Goal: Task Accomplishment & Management: Use online tool/utility

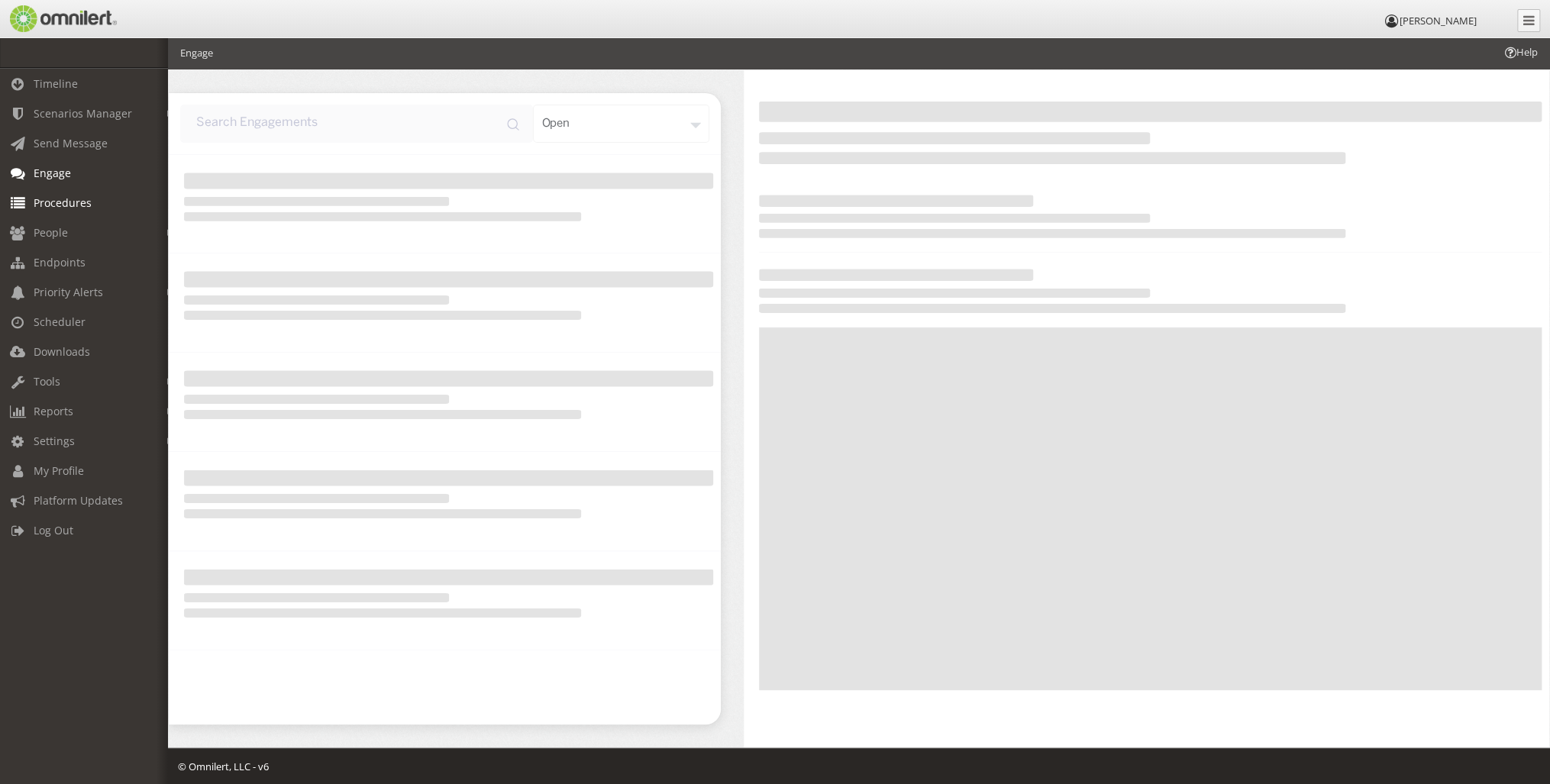
click at [94, 205] on link "Procedures" at bounding box center [91, 203] width 182 height 30
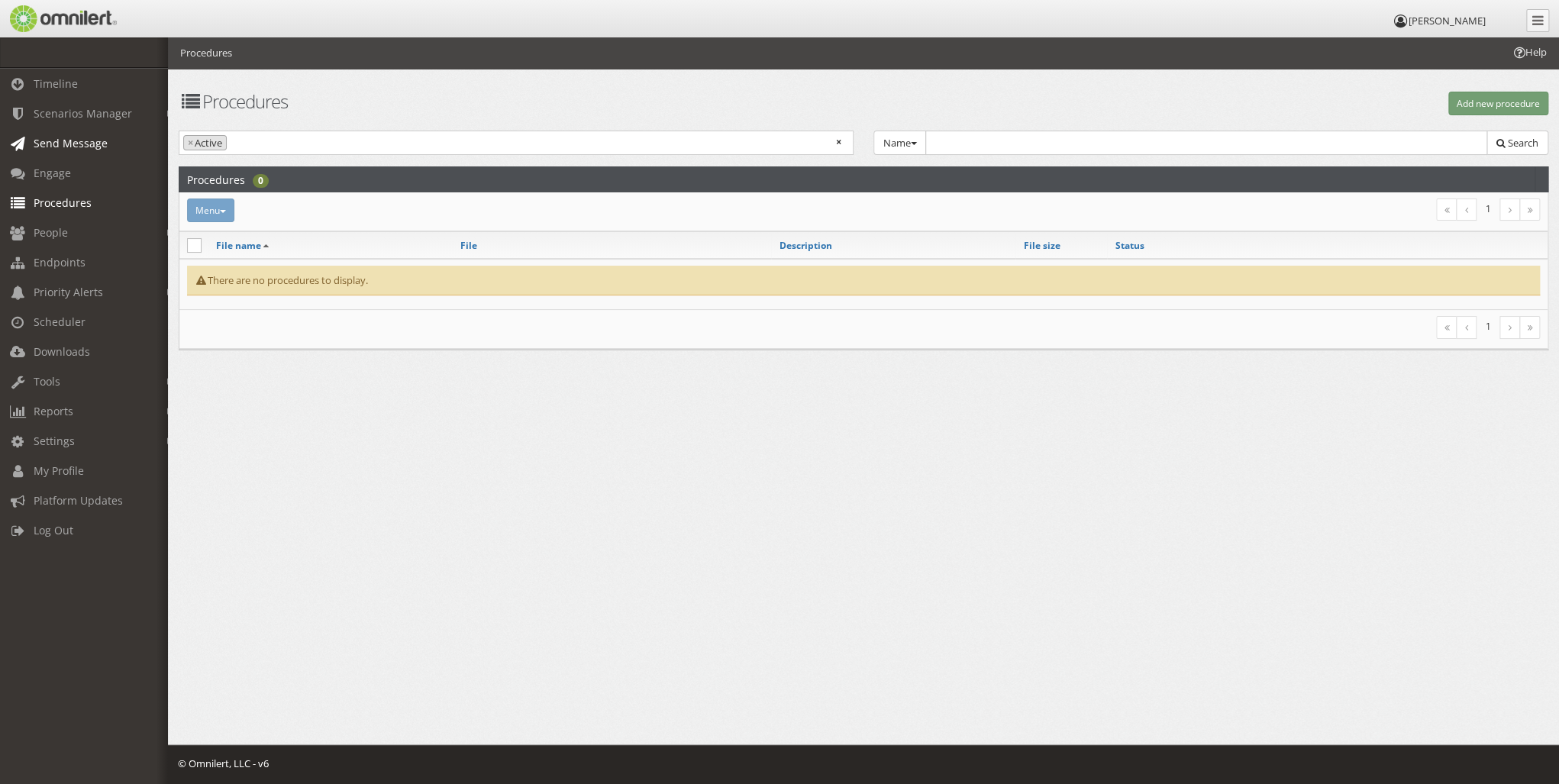
click at [109, 151] on link "Send Message" at bounding box center [91, 143] width 182 height 30
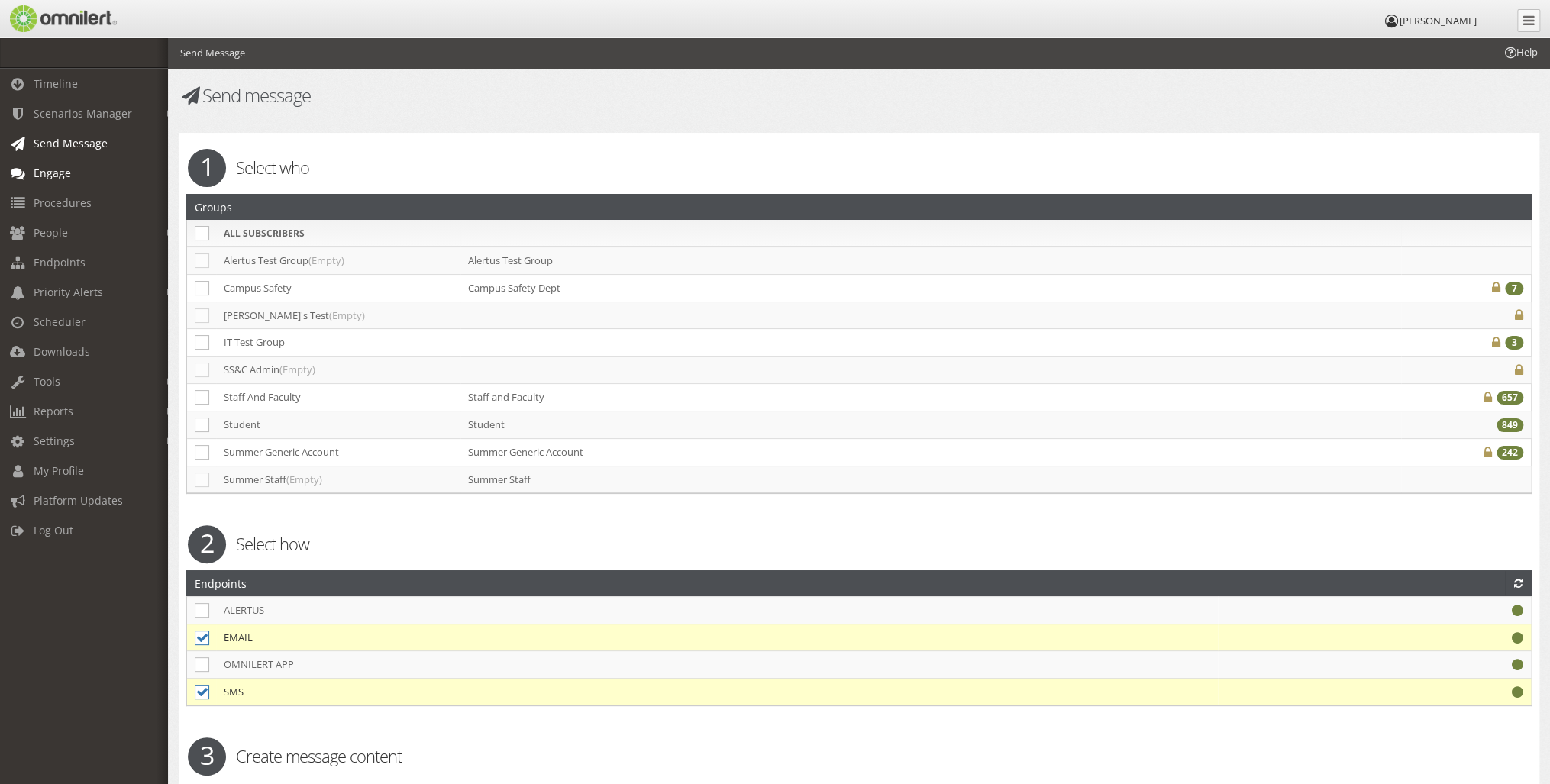
click at [95, 175] on link "Engage" at bounding box center [91, 173] width 182 height 30
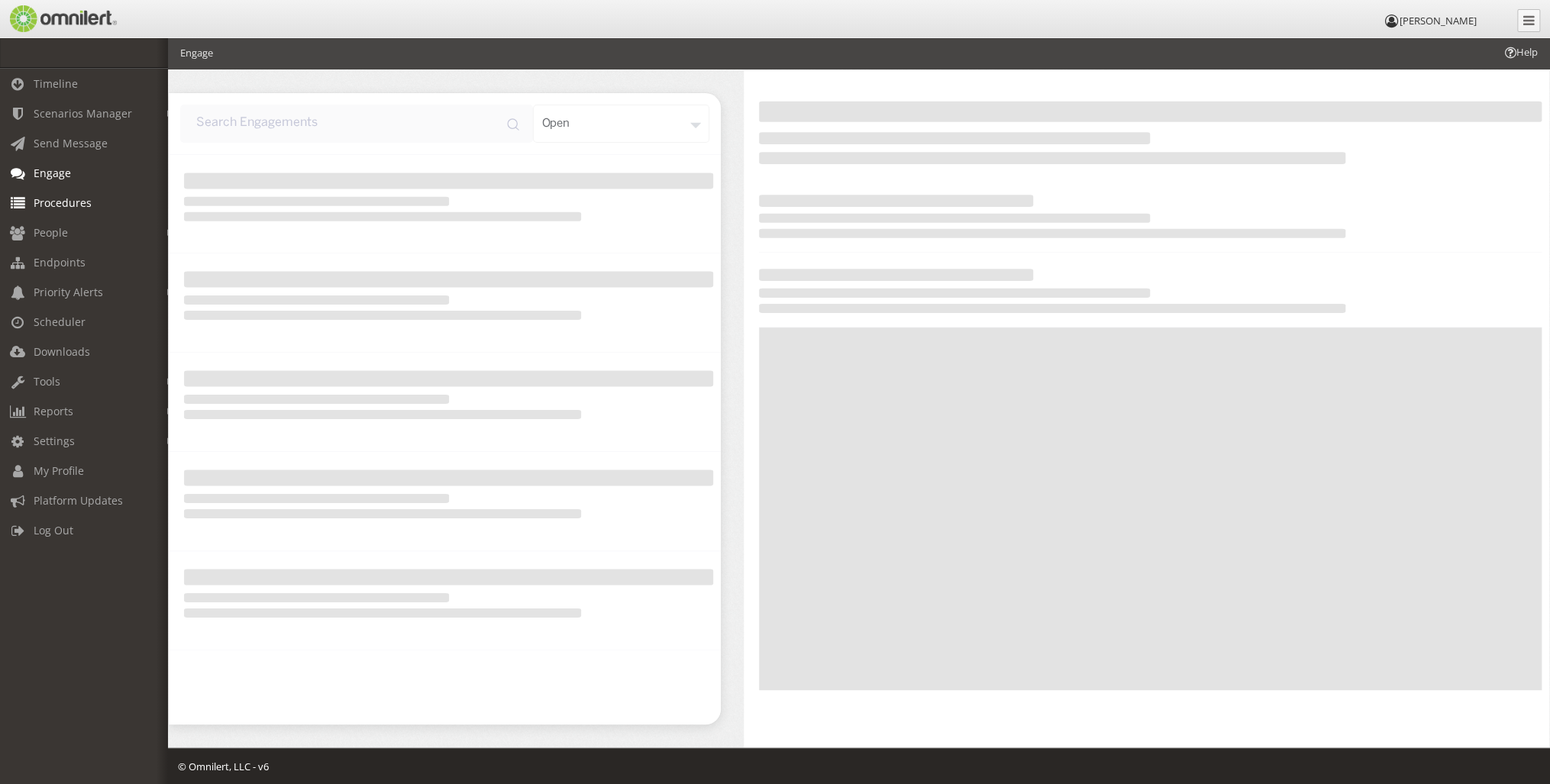
click at [91, 199] on link "Procedures" at bounding box center [91, 203] width 182 height 30
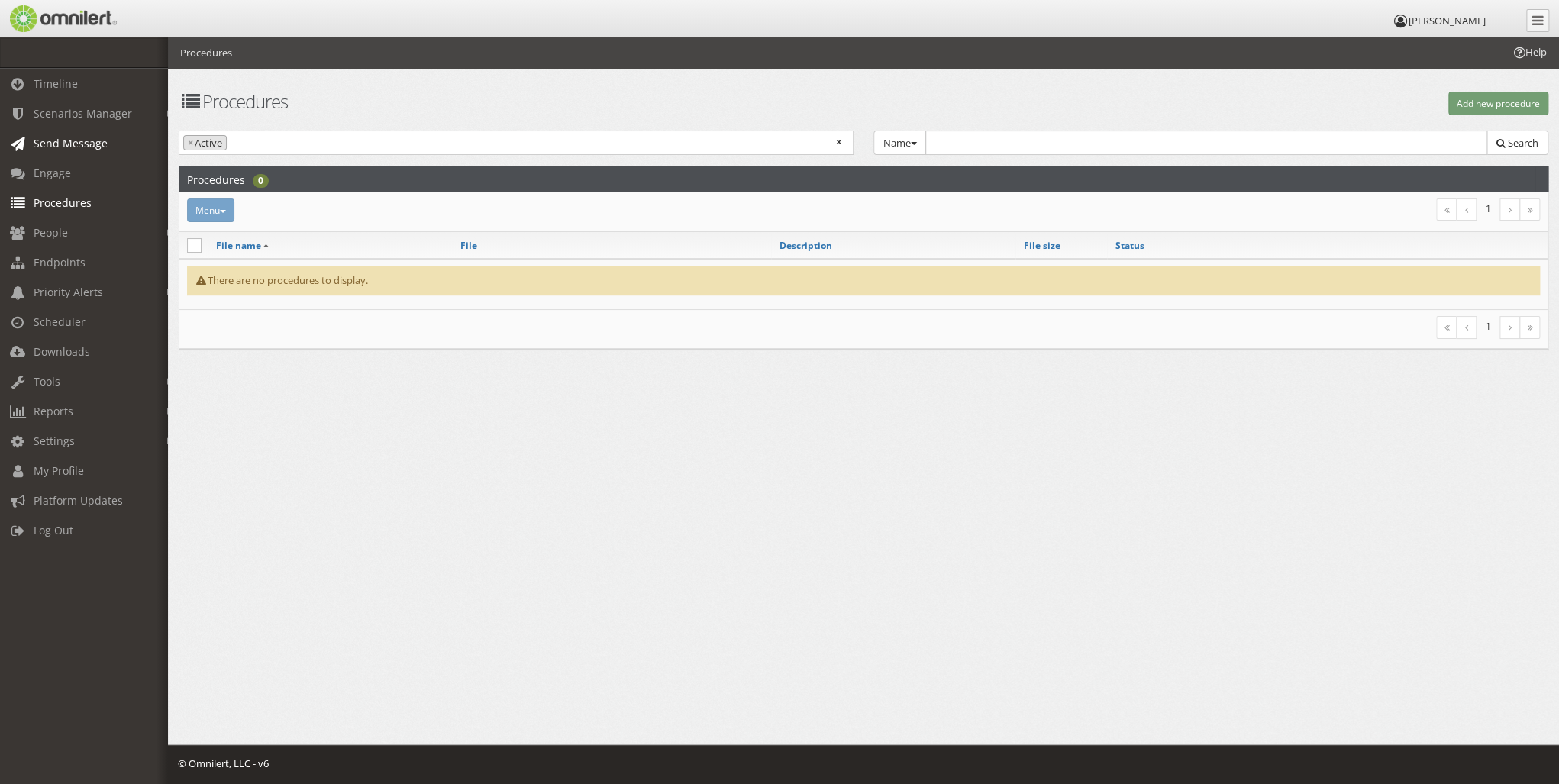
click at [54, 140] on span "Send Message" at bounding box center [71, 143] width 74 height 14
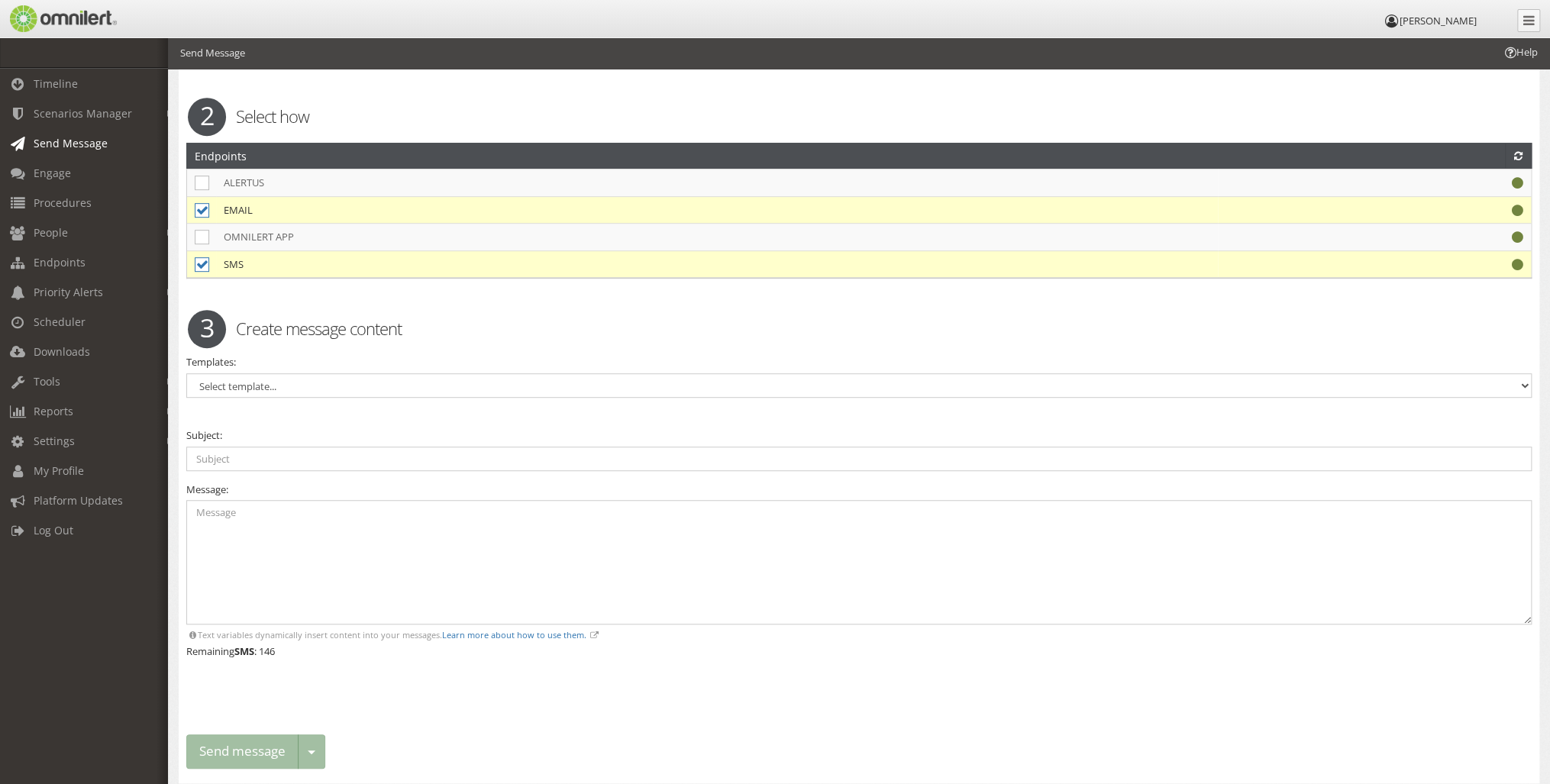
scroll to position [474, 0]
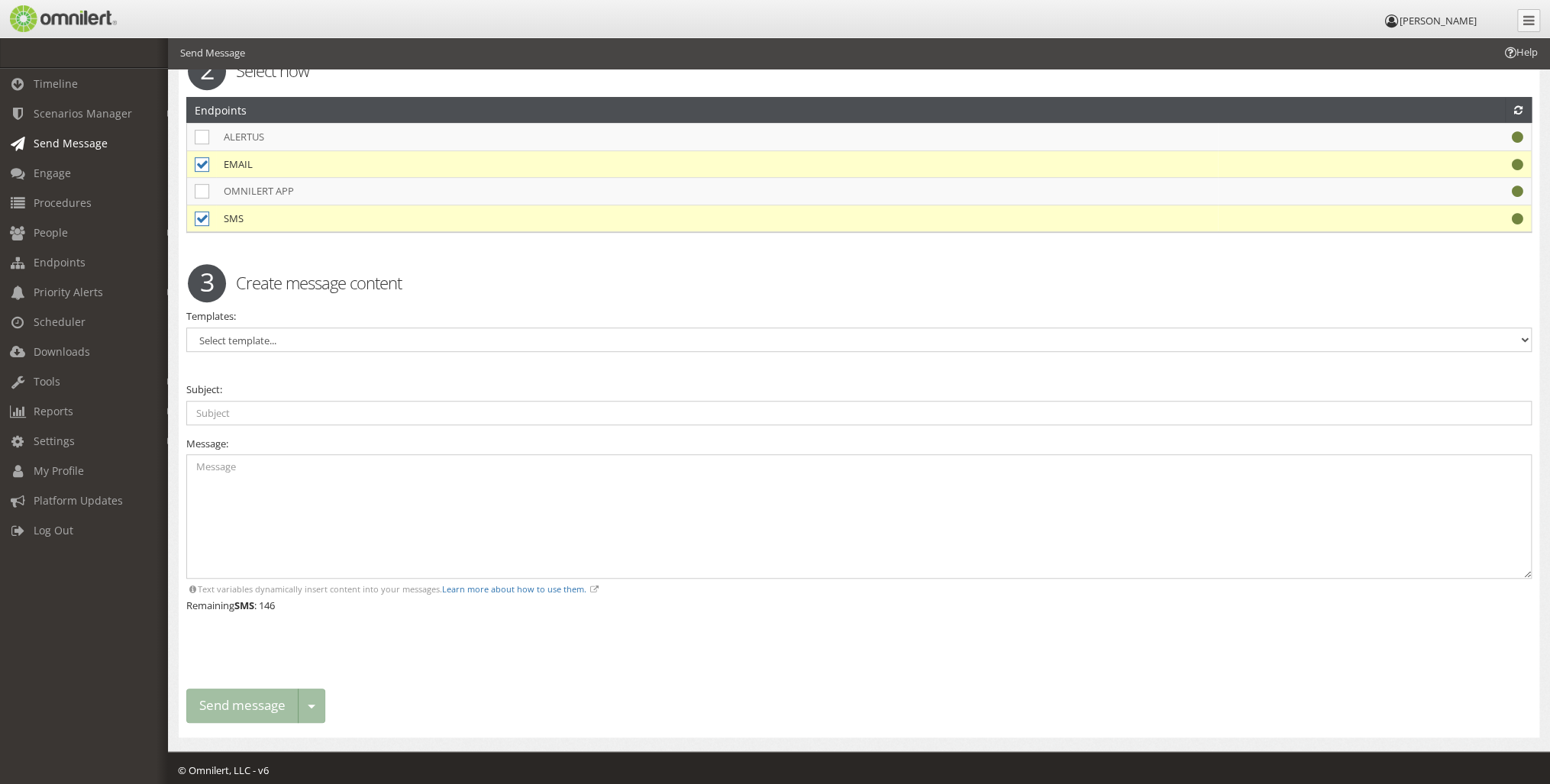
click at [259, 347] on div "Warning. Warning. 1 Select who Groups ALL SUBSCRIBERS You have selected to send…" at bounding box center [859, 198] width 1360 height 1078
click at [262, 332] on select "Select template... Active Shooter Drill All Clear ALL CLEAR - Active Shooter Dr…" at bounding box center [858, 340] width 1345 height 25
click at [234, 465] on textarea at bounding box center [858, 516] width 1345 height 124
click at [384, 333] on select "Select template... Active Shooter Drill All Clear ALL CLEAR - Active Shooter Dr…" at bounding box center [858, 340] width 1345 height 25
click at [98, 111] on span "Scenarios Manager" at bounding box center [83, 113] width 99 height 14
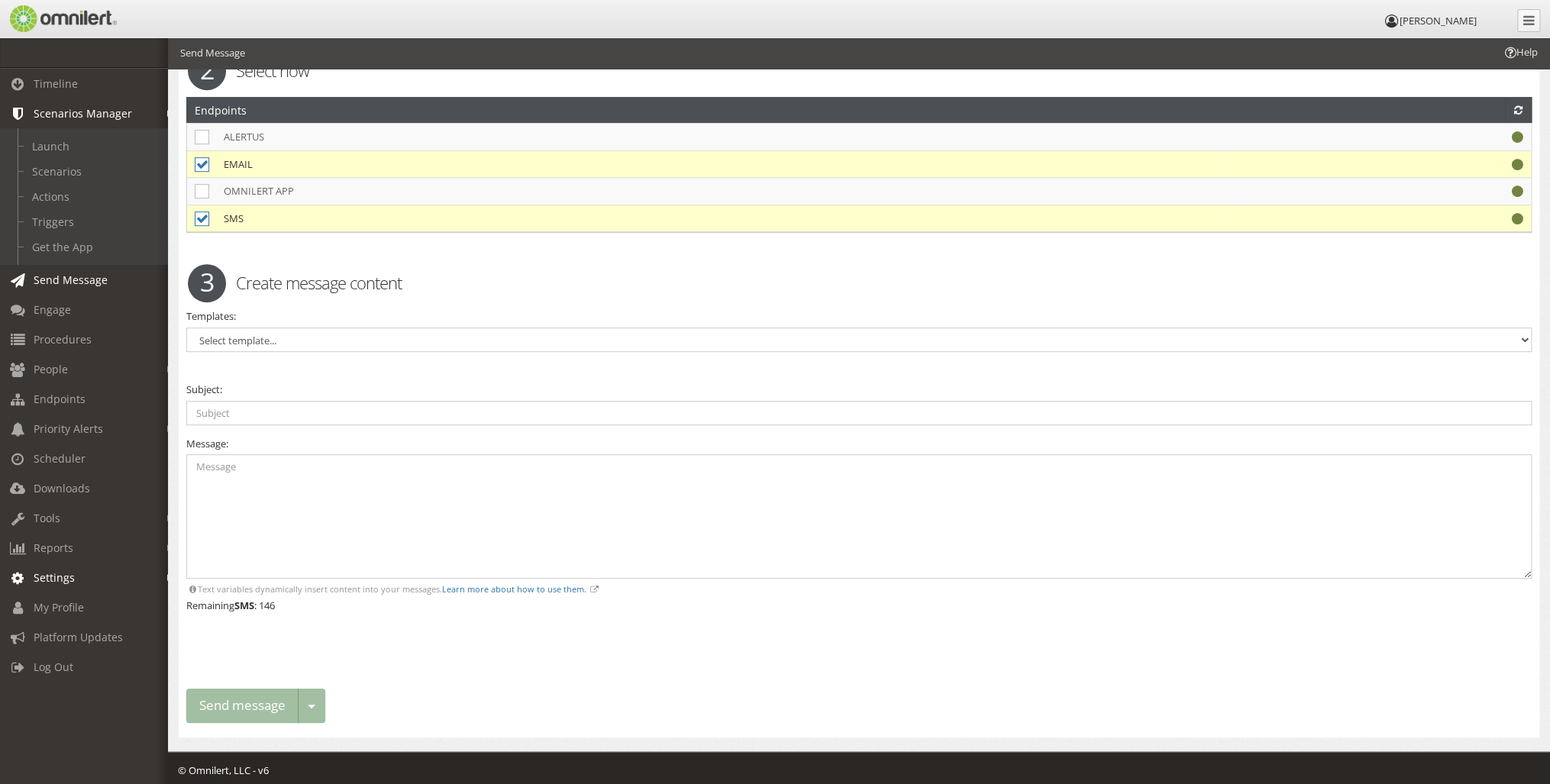
click at [94, 580] on link "Settings" at bounding box center [91, 578] width 182 height 30
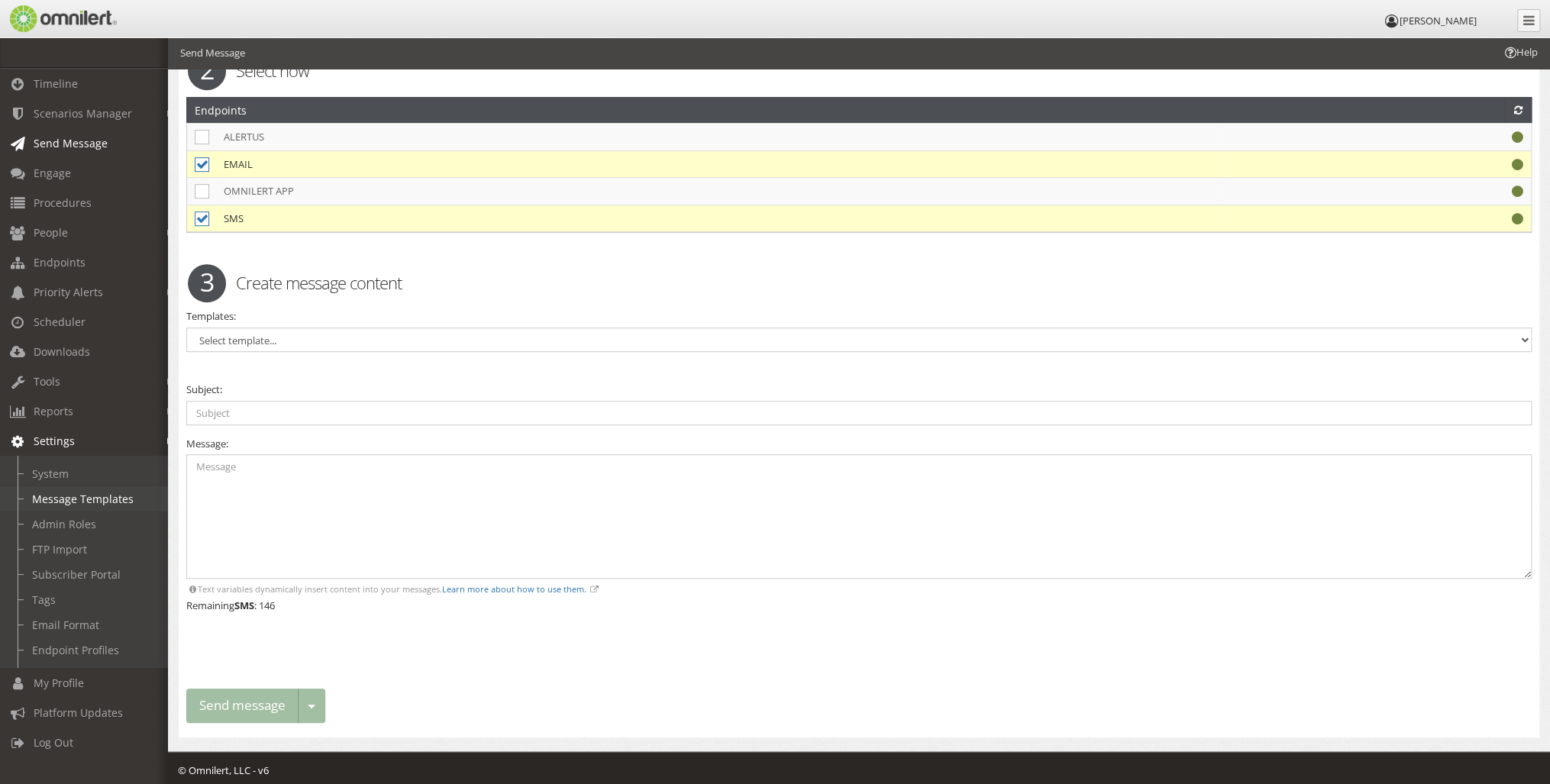
click at [98, 500] on link "Message Templates" at bounding box center [91, 498] width 182 height 26
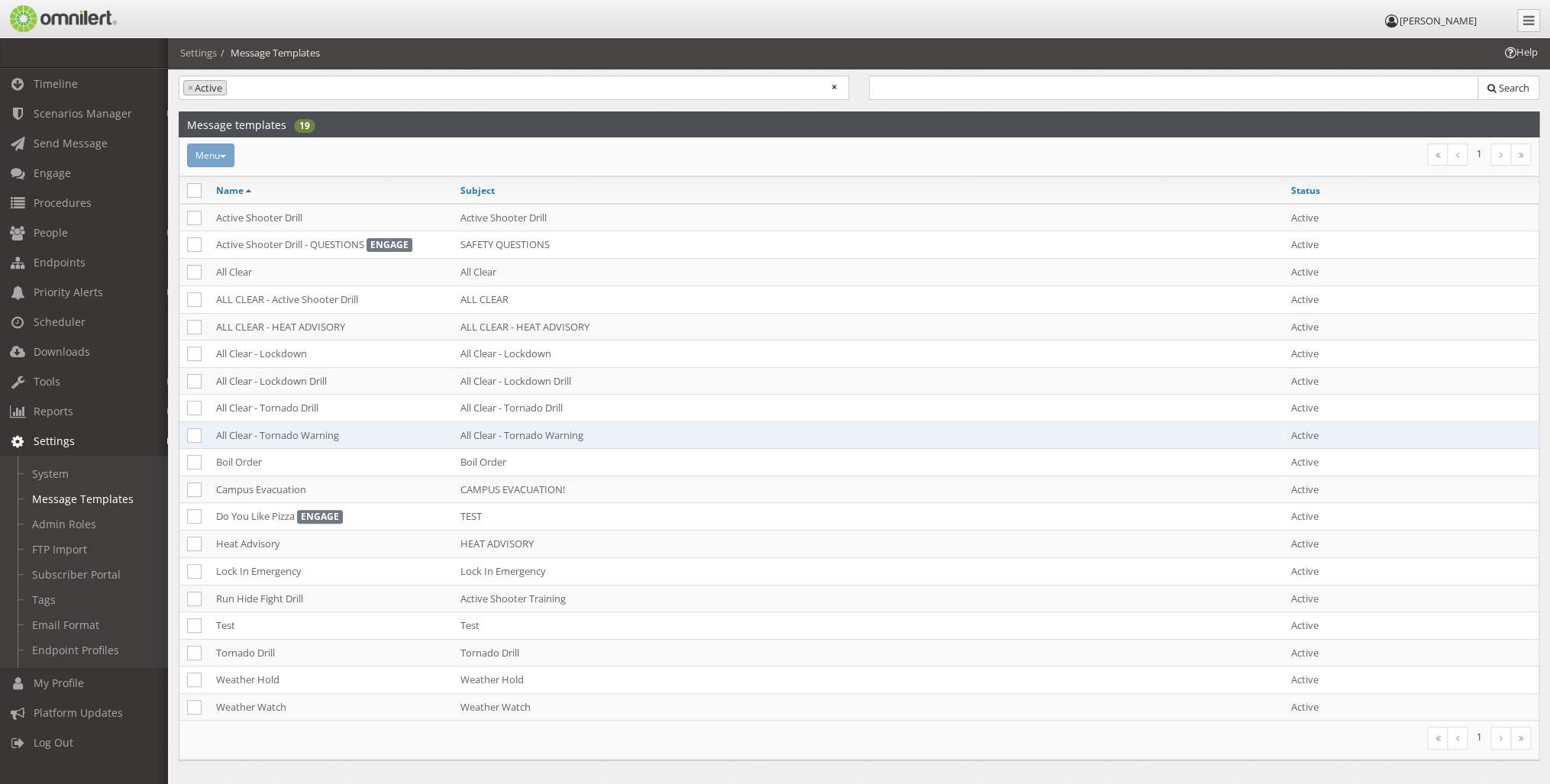
scroll to position [36, 0]
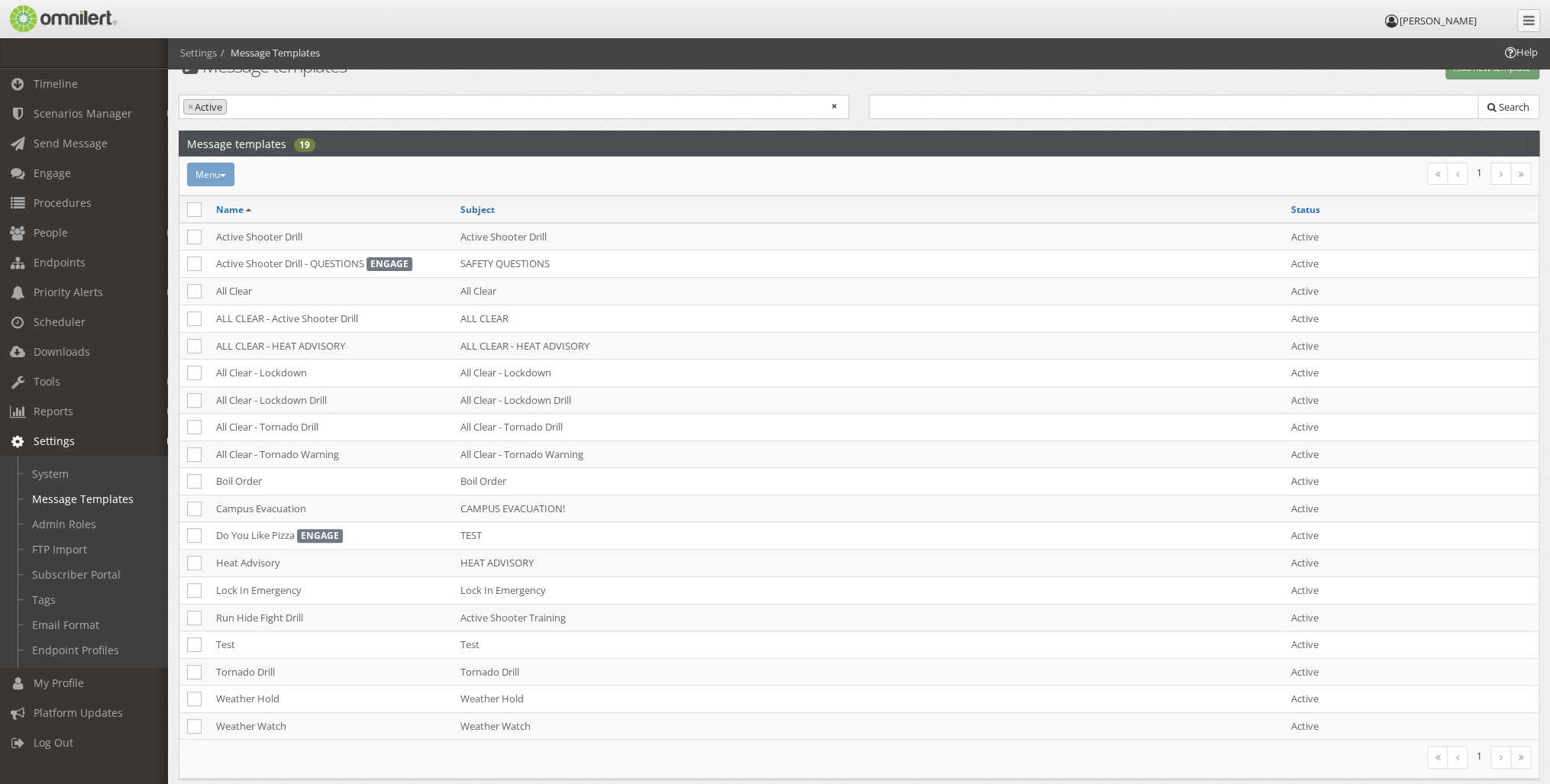
click at [419, 109] on ul "× × Active" at bounding box center [513, 105] width 669 height 20
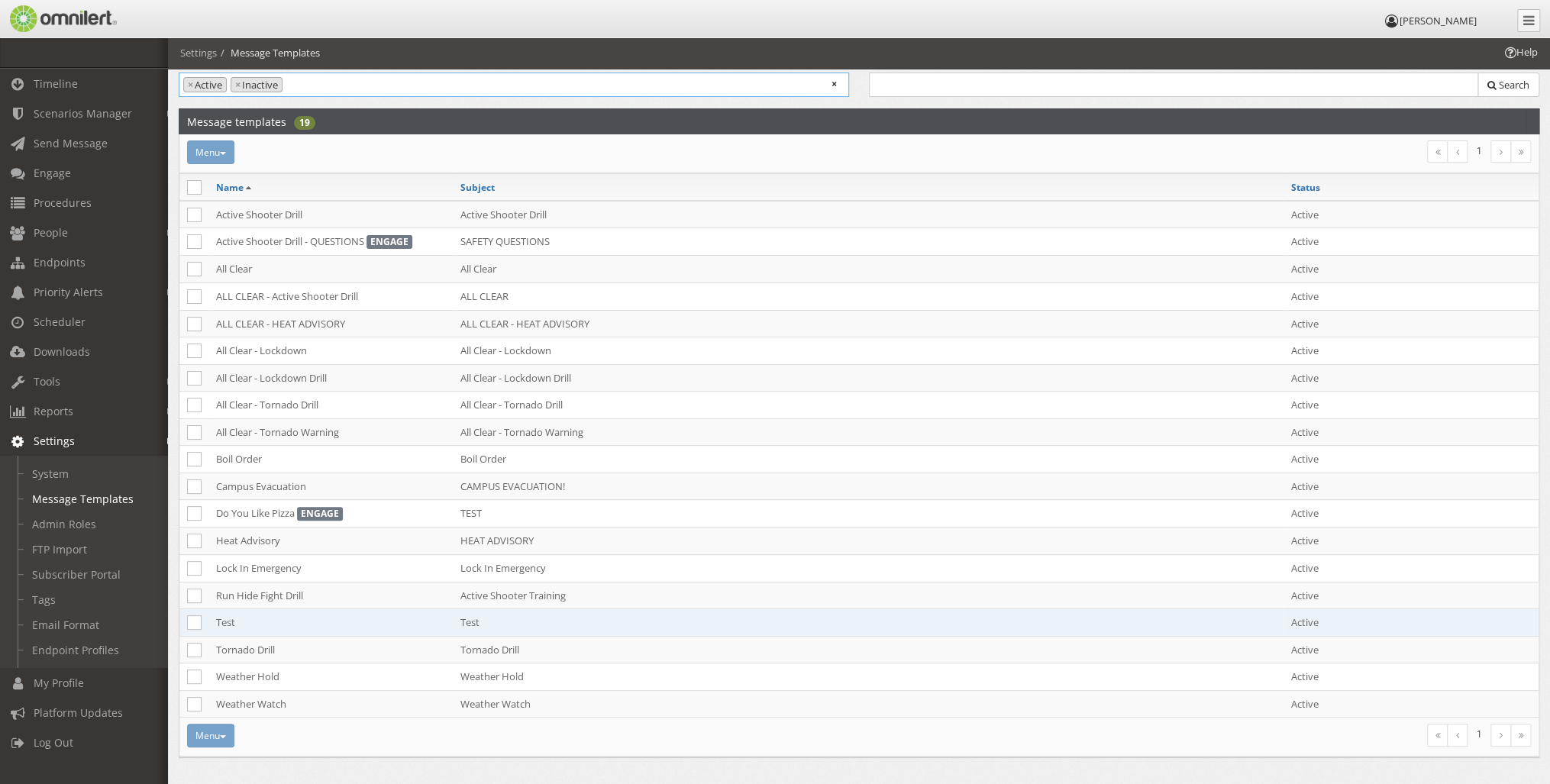
scroll to position [97, 0]
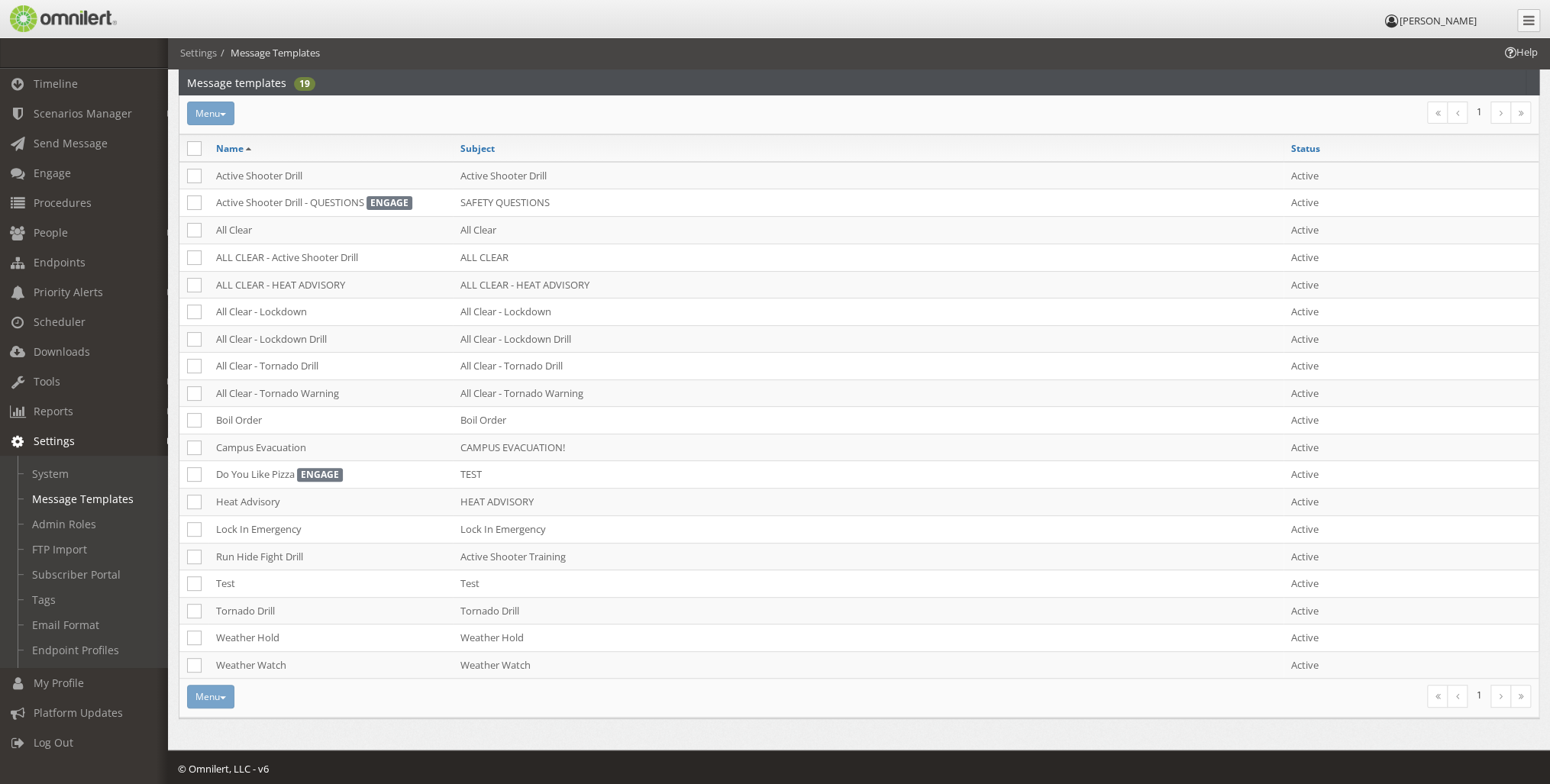
click at [217, 697] on div "Menu Activate Inactivate [GEOGRAPHIC_DATA]" at bounding box center [632, 696] width 910 height 24
click at [1500, 691] on icon at bounding box center [1501, 696] width 3 height 9
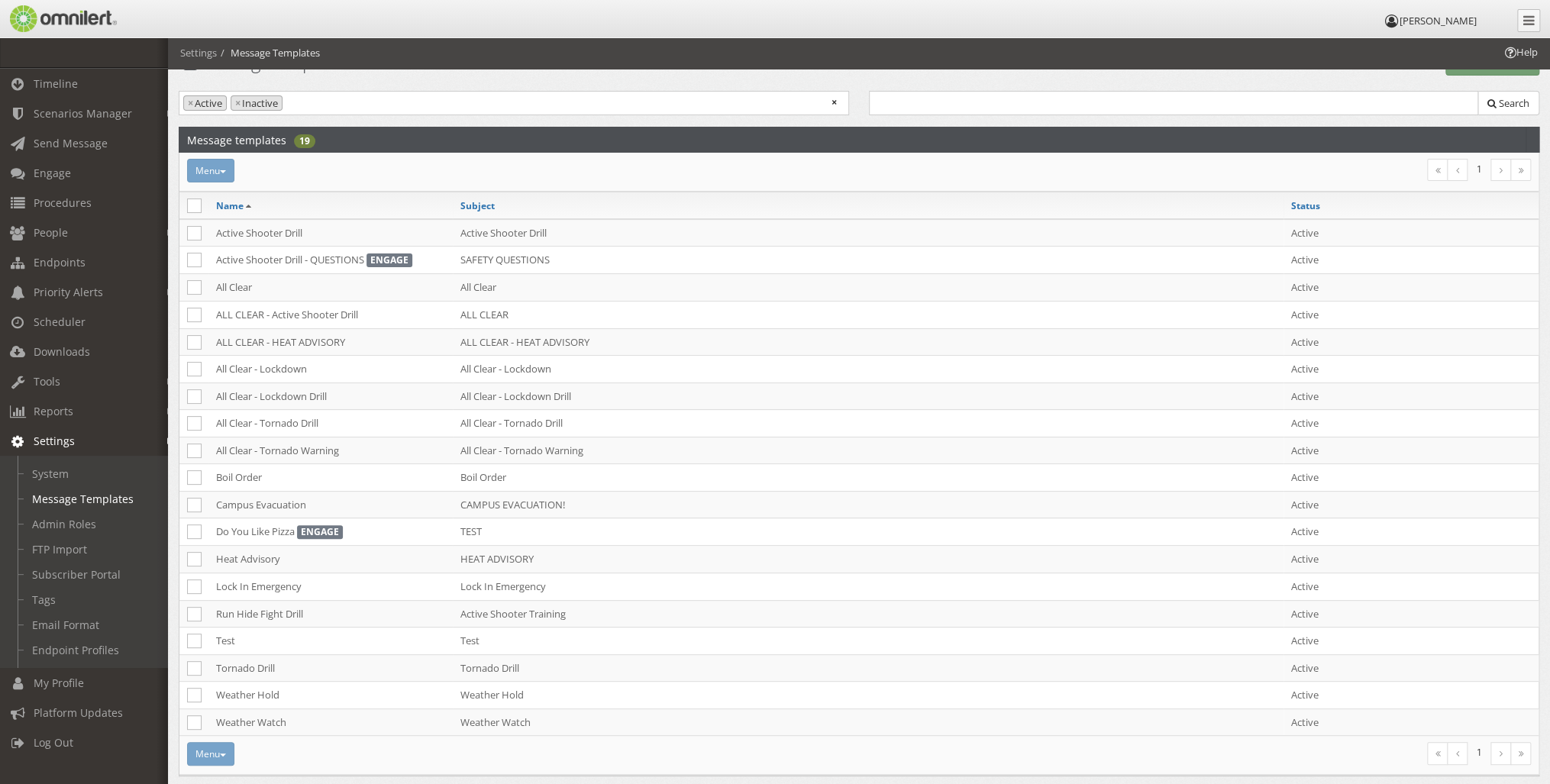
scroll to position [61, 0]
